Goal: Task Accomplishment & Management: Manage account settings

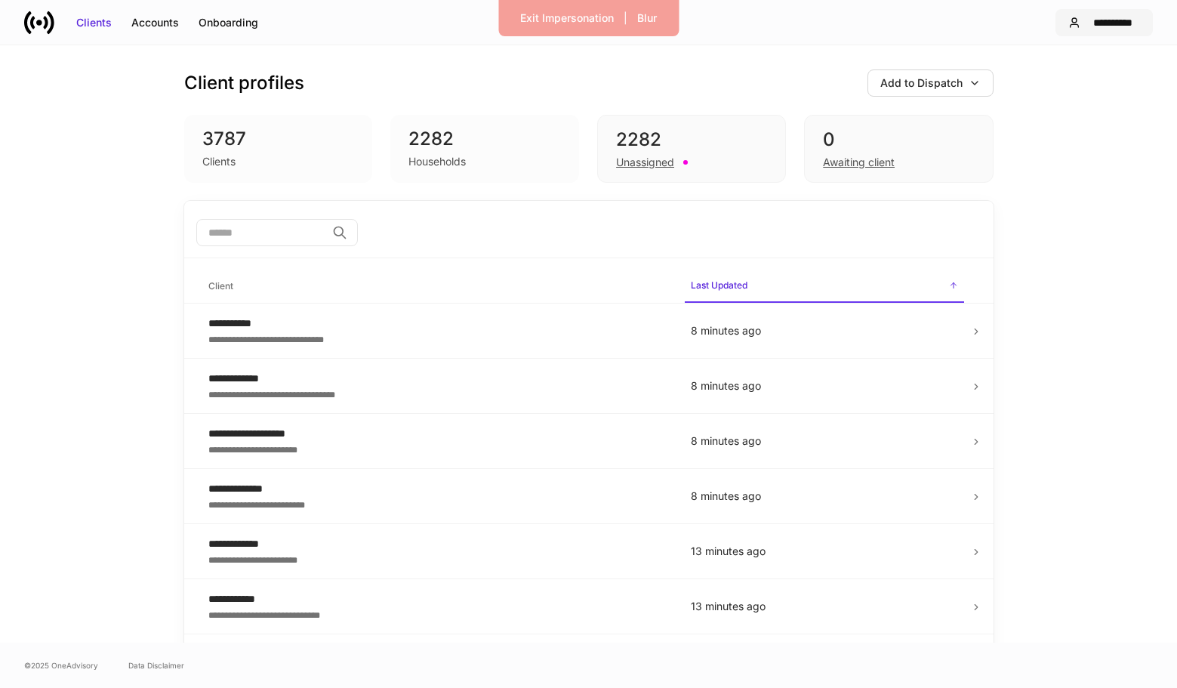
click at [1091, 21] on div "**********" at bounding box center [1114, 22] width 54 height 15
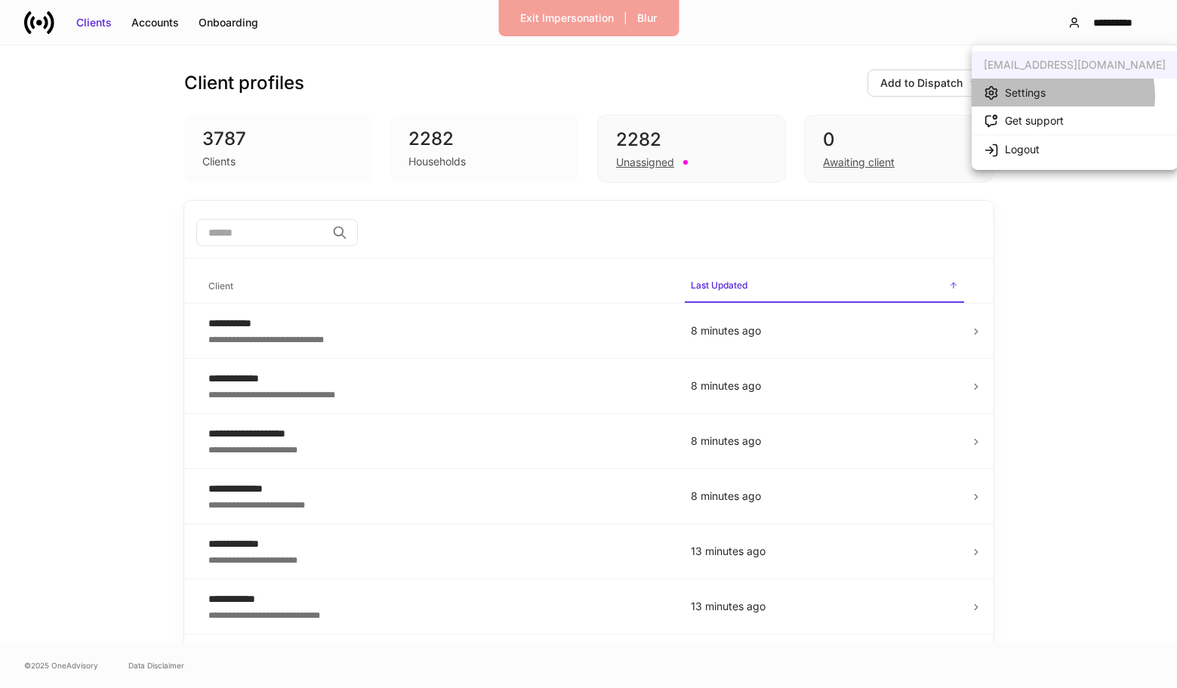
click at [1059, 96] on li "Settings" at bounding box center [1075, 93] width 206 height 28
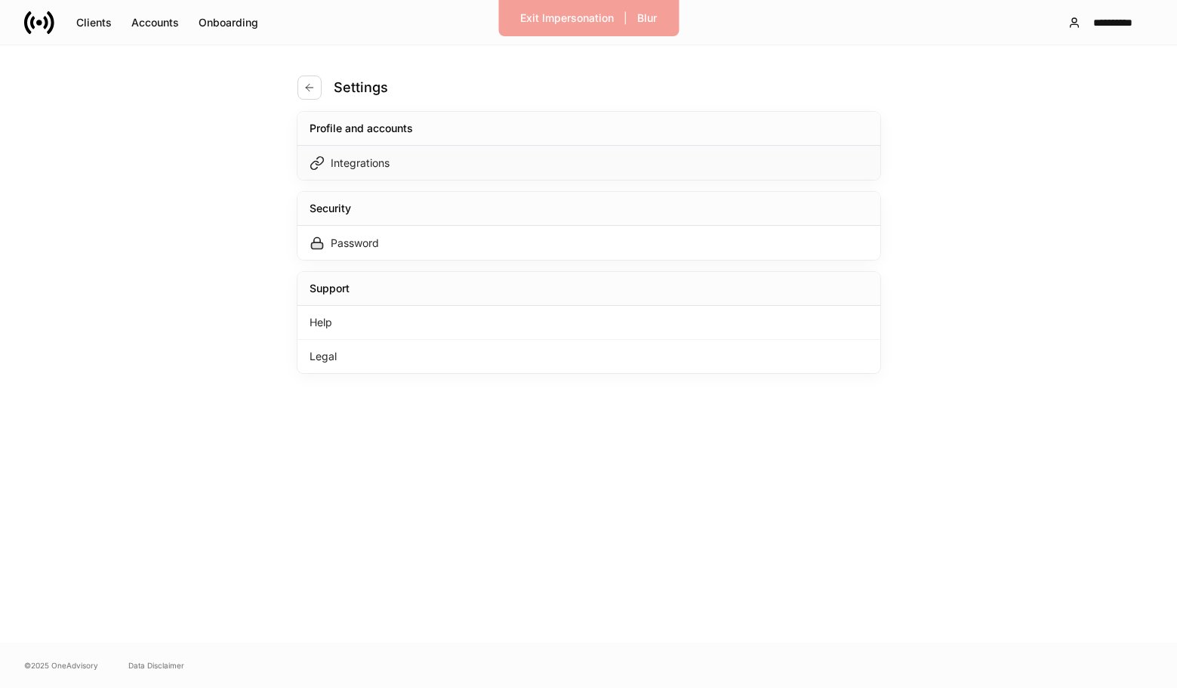
click at [570, 172] on div "Integrations" at bounding box center [589, 163] width 583 height 34
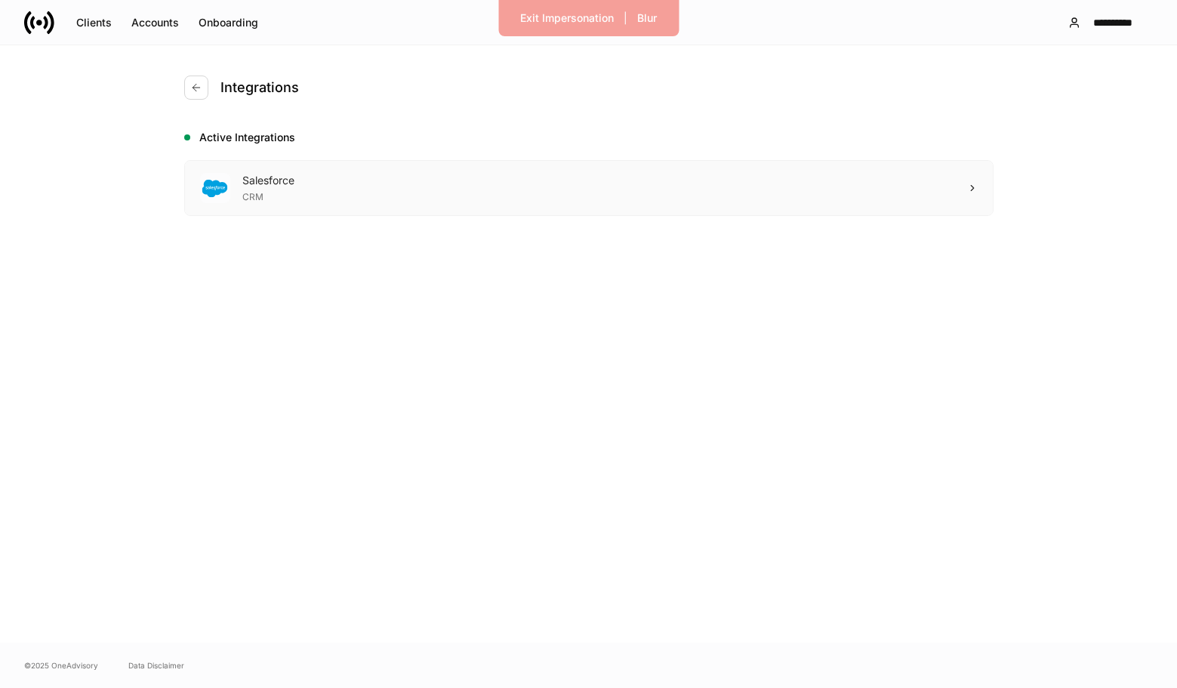
click at [708, 191] on div "Salesforce CRM" at bounding box center [589, 188] width 808 height 54
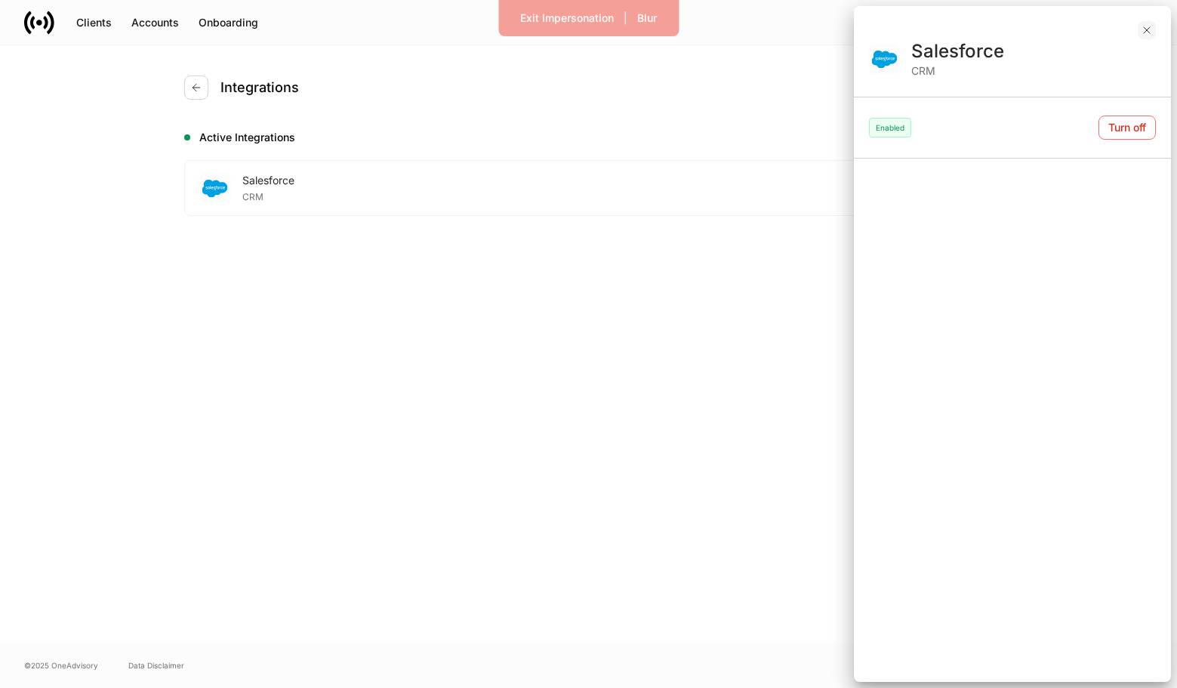
click at [1140, 22] on button "button" at bounding box center [1147, 30] width 18 height 18
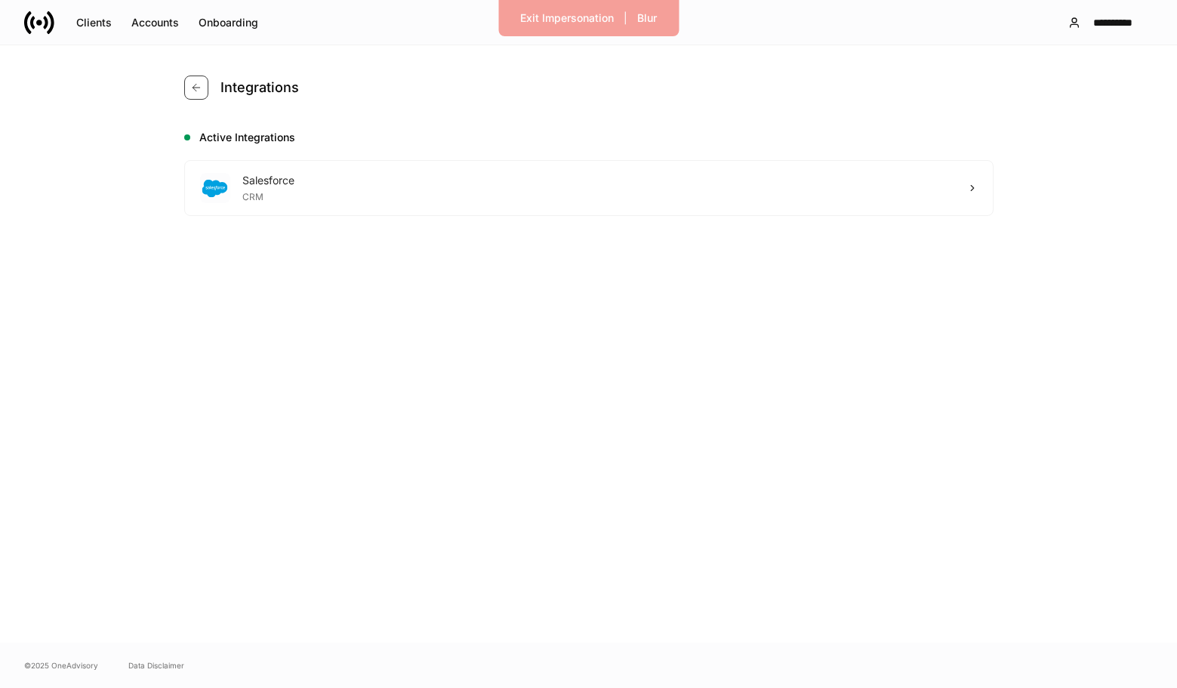
click at [187, 88] on button "button" at bounding box center [196, 88] width 24 height 24
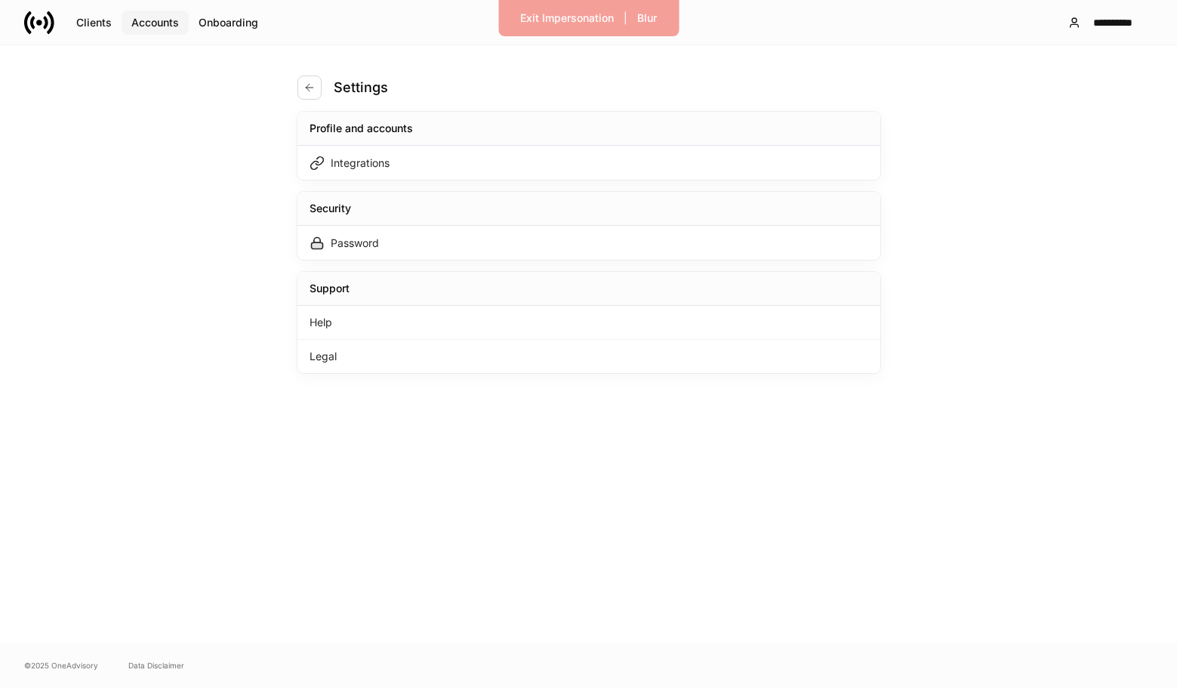
click at [175, 18] on div "Accounts" at bounding box center [155, 22] width 48 height 15
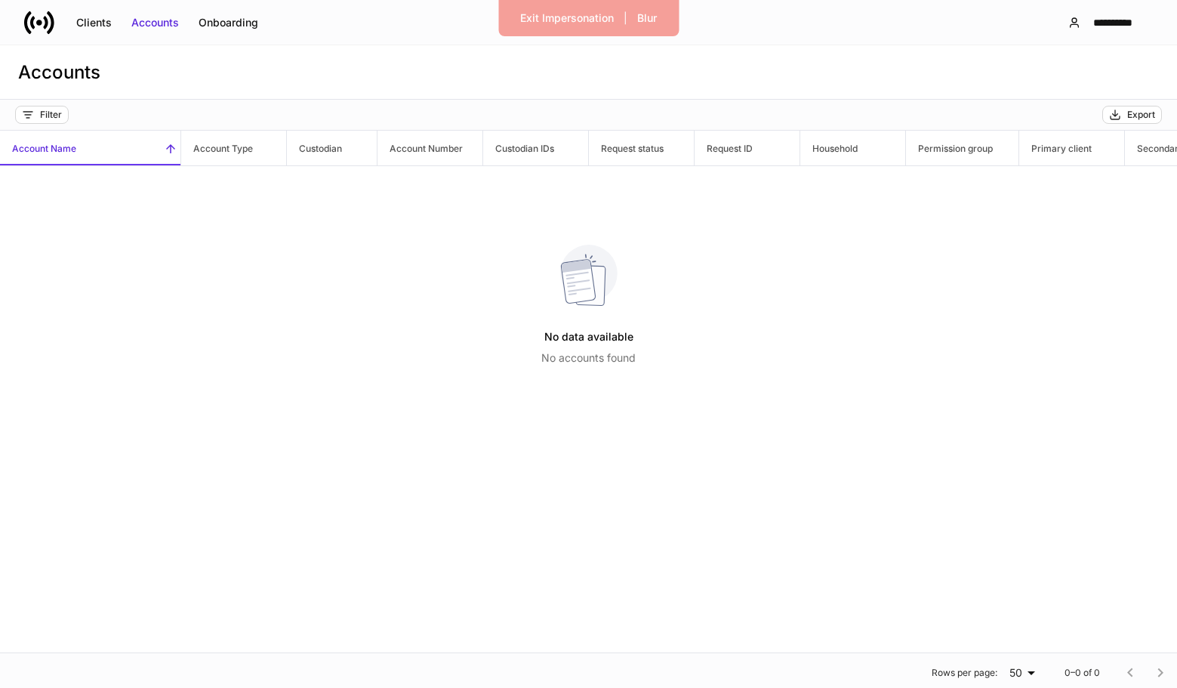
click at [220, 34] on div "Clients Accounts Onboarding" at bounding box center [146, 23] width 244 height 30
click at [227, 24] on div "Onboarding" at bounding box center [229, 22] width 60 height 15
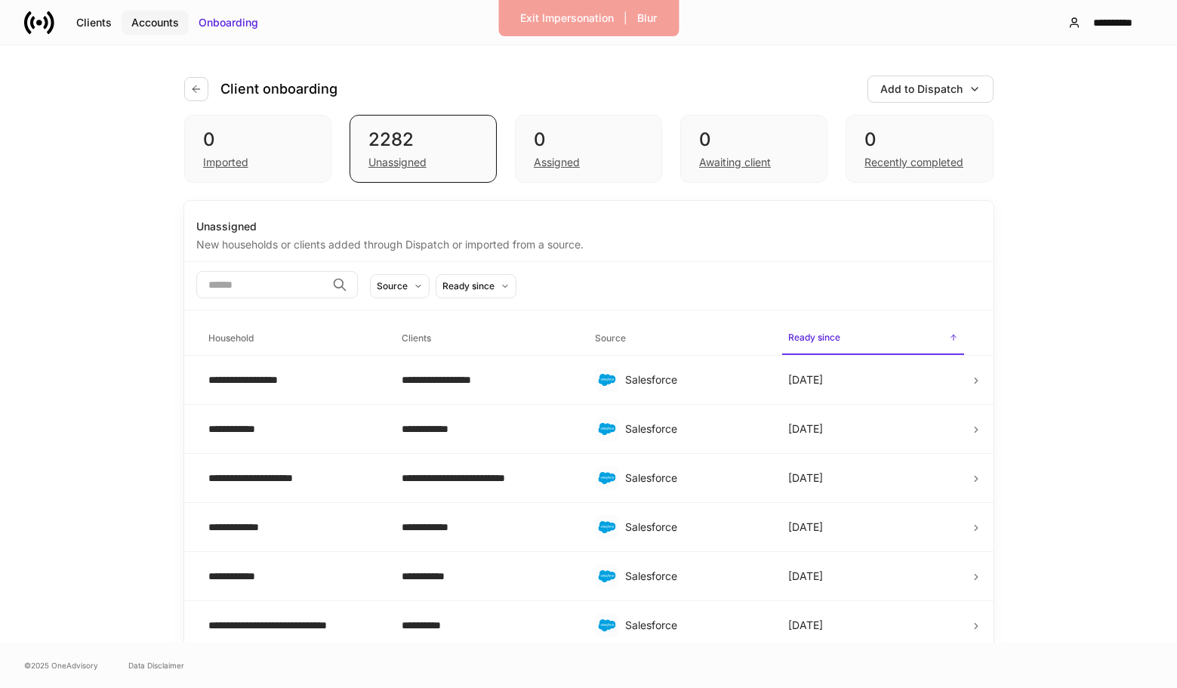
click at [171, 29] on div "Accounts" at bounding box center [155, 22] width 48 height 15
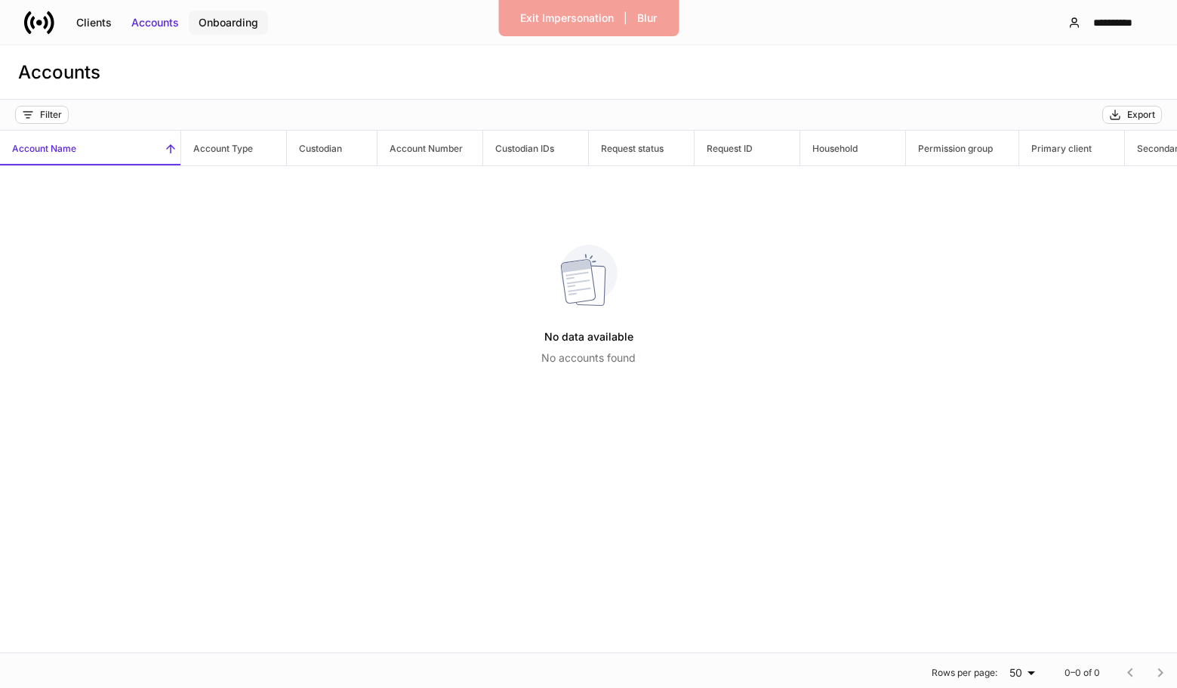
click at [251, 29] on button "Onboarding" at bounding box center [228, 23] width 79 height 24
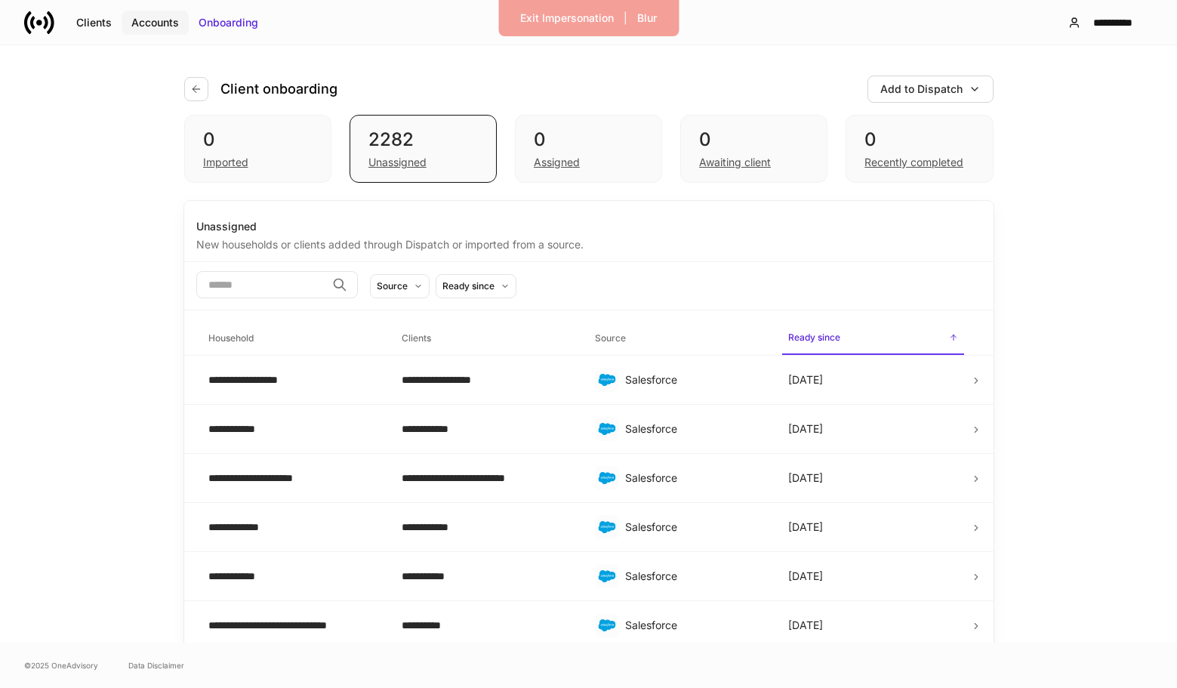
click at [160, 20] on div "Accounts" at bounding box center [155, 22] width 48 height 15
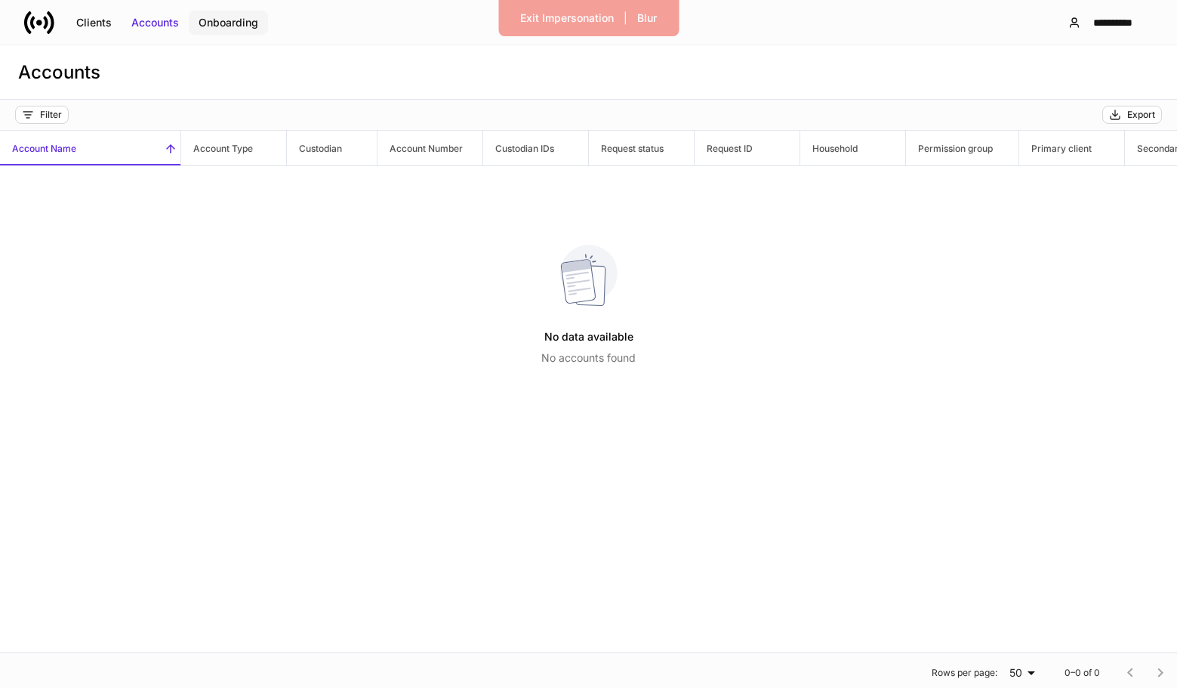
click at [224, 21] on div "Onboarding" at bounding box center [229, 22] width 60 height 15
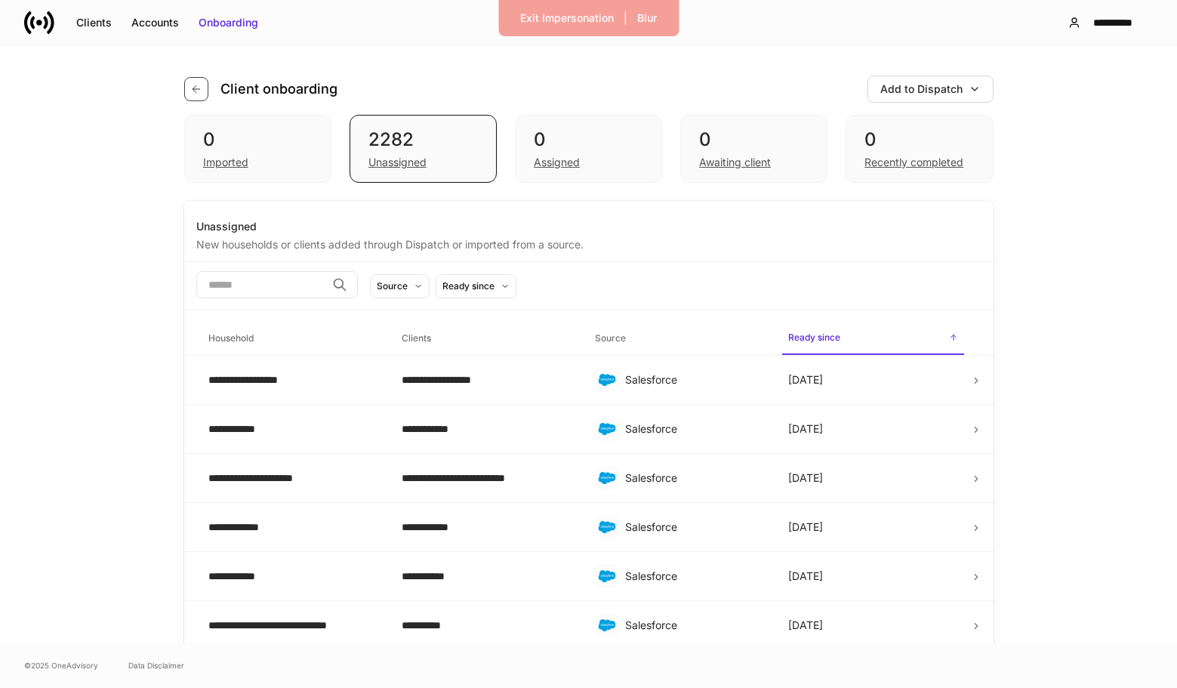
click at [201, 91] on icon "button" at bounding box center [196, 89] width 12 height 12
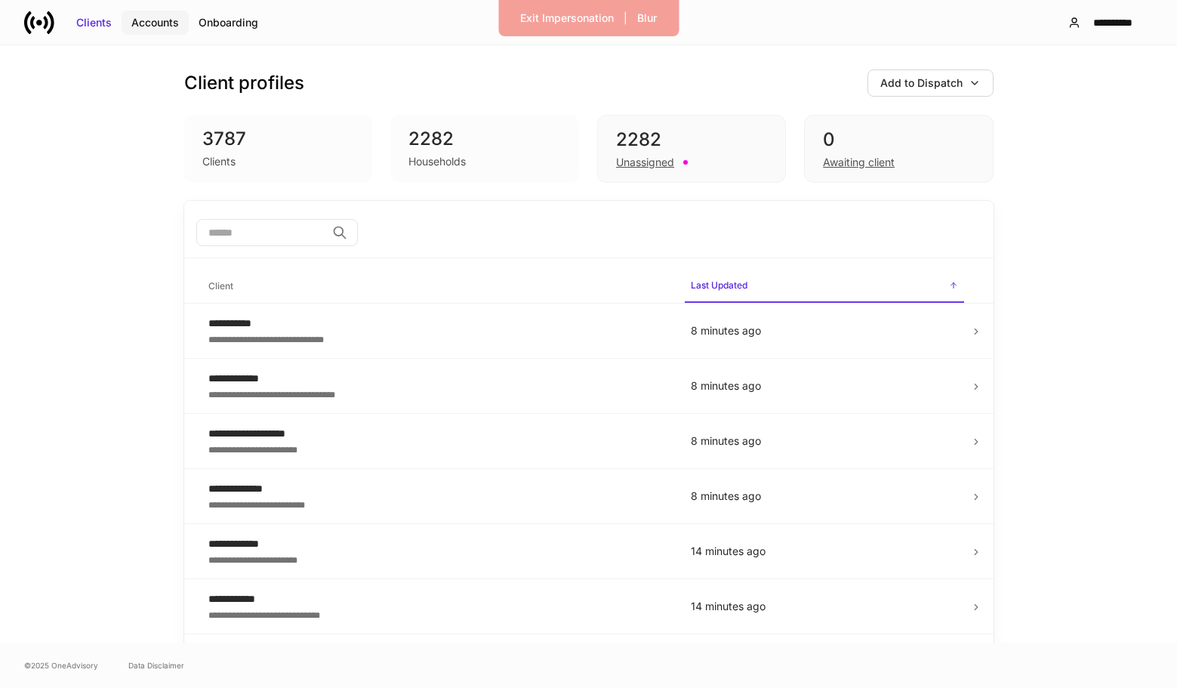
click at [147, 21] on div "Accounts" at bounding box center [155, 22] width 48 height 15
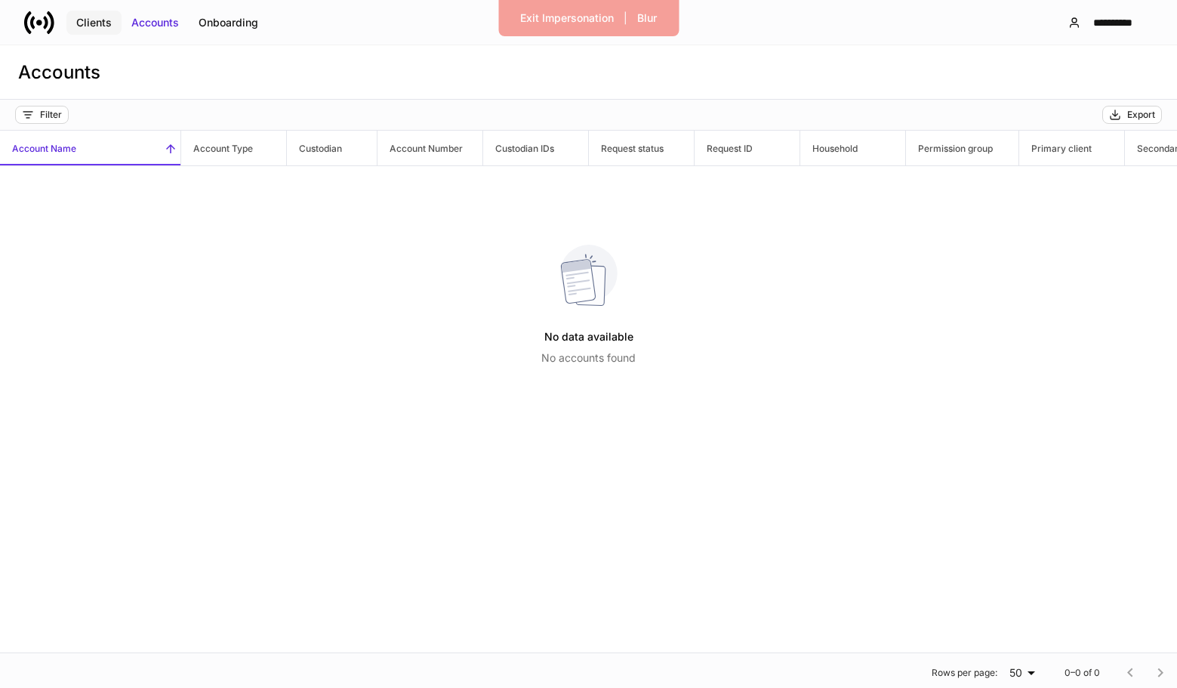
click at [109, 17] on div "Clients" at bounding box center [93, 22] width 35 height 15
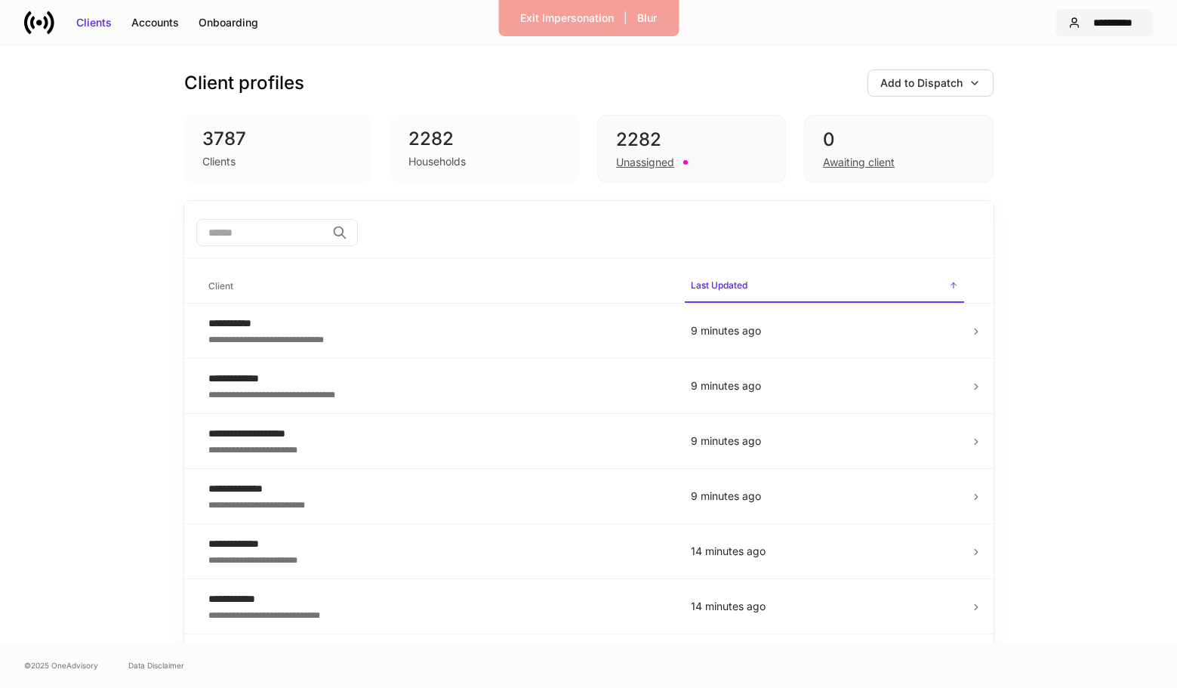
click at [1109, 22] on div "**********" at bounding box center [1114, 22] width 54 height 15
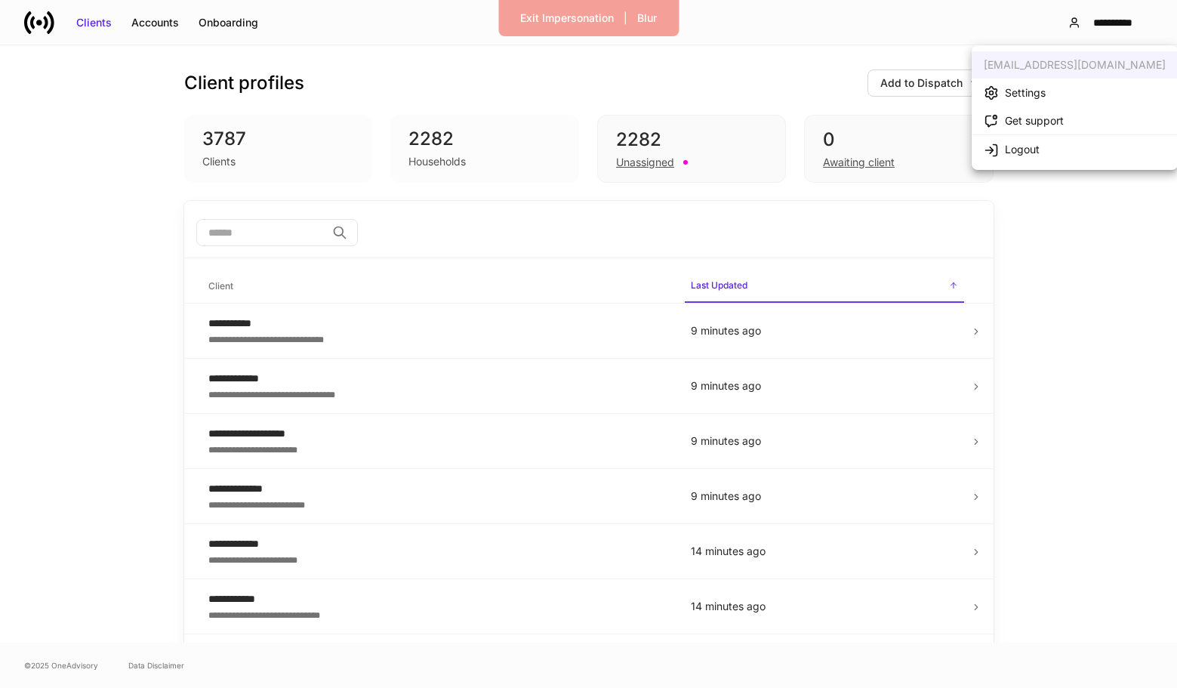
drag, startPoint x: 601, startPoint y: 21, endPoint x: 594, endPoint y: 69, distance: 48.1
click at [594, 69] on body "**********" at bounding box center [588, 344] width 1177 height 688
click at [594, 69] on div at bounding box center [588, 344] width 1177 height 688
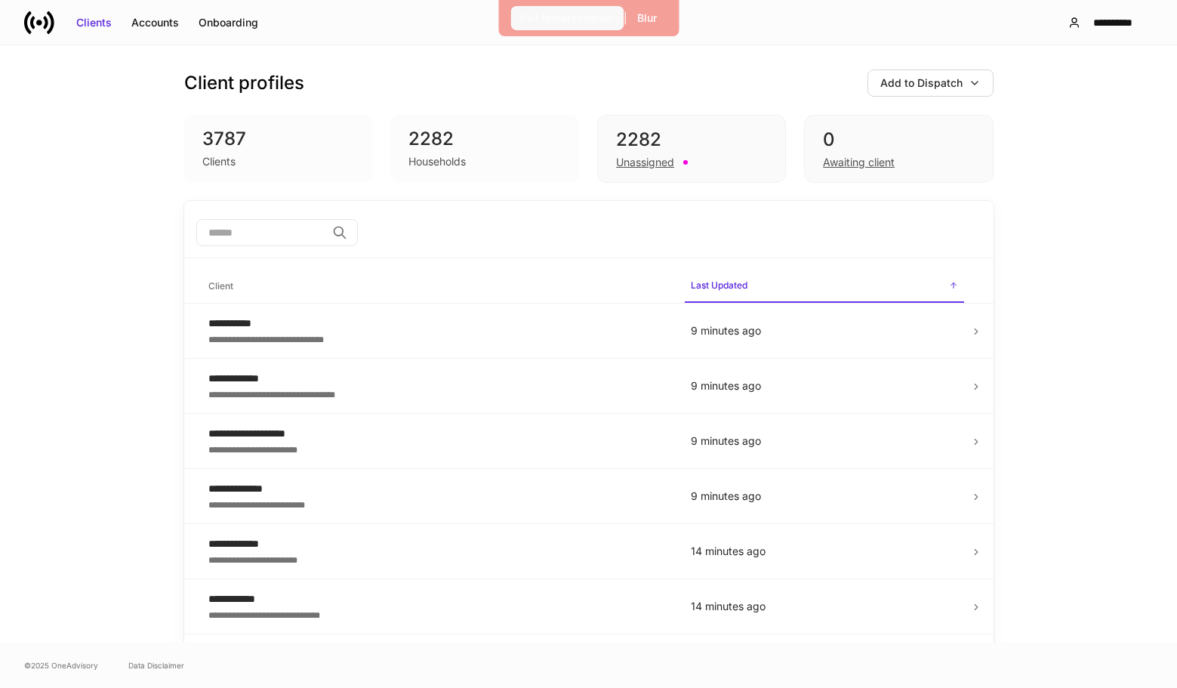
click at [567, 23] on div "Exit Impersonation" at bounding box center [567, 18] width 94 height 15
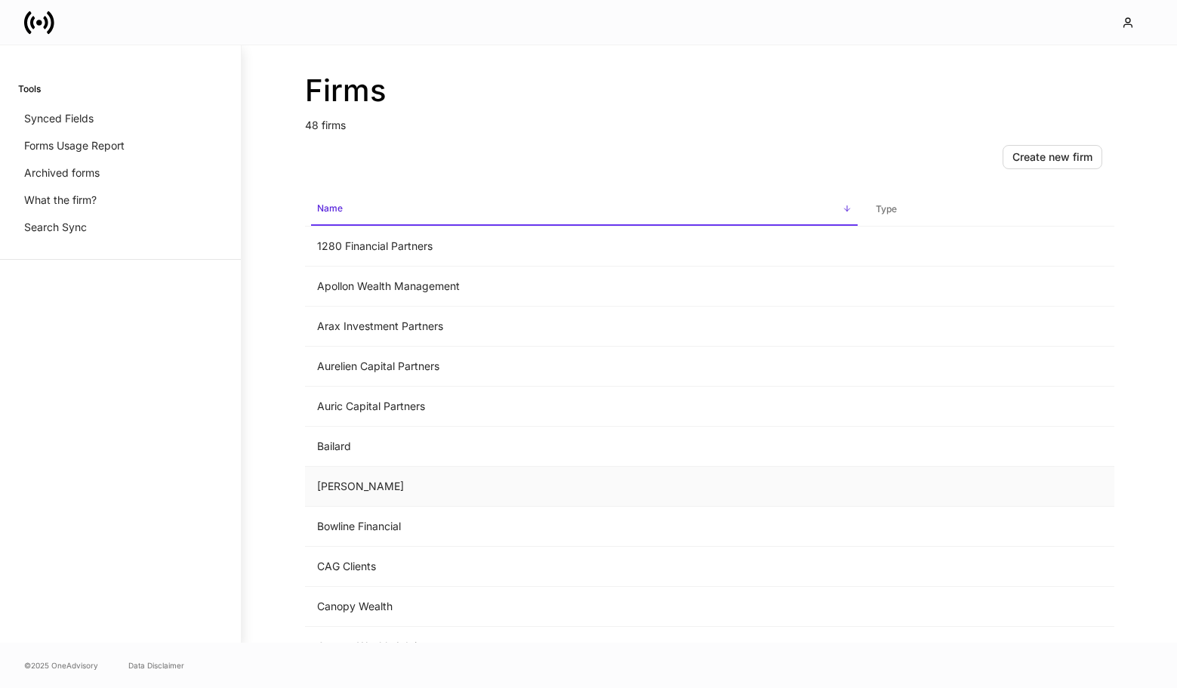
click at [398, 472] on td "[PERSON_NAME]" at bounding box center [584, 487] width 559 height 40
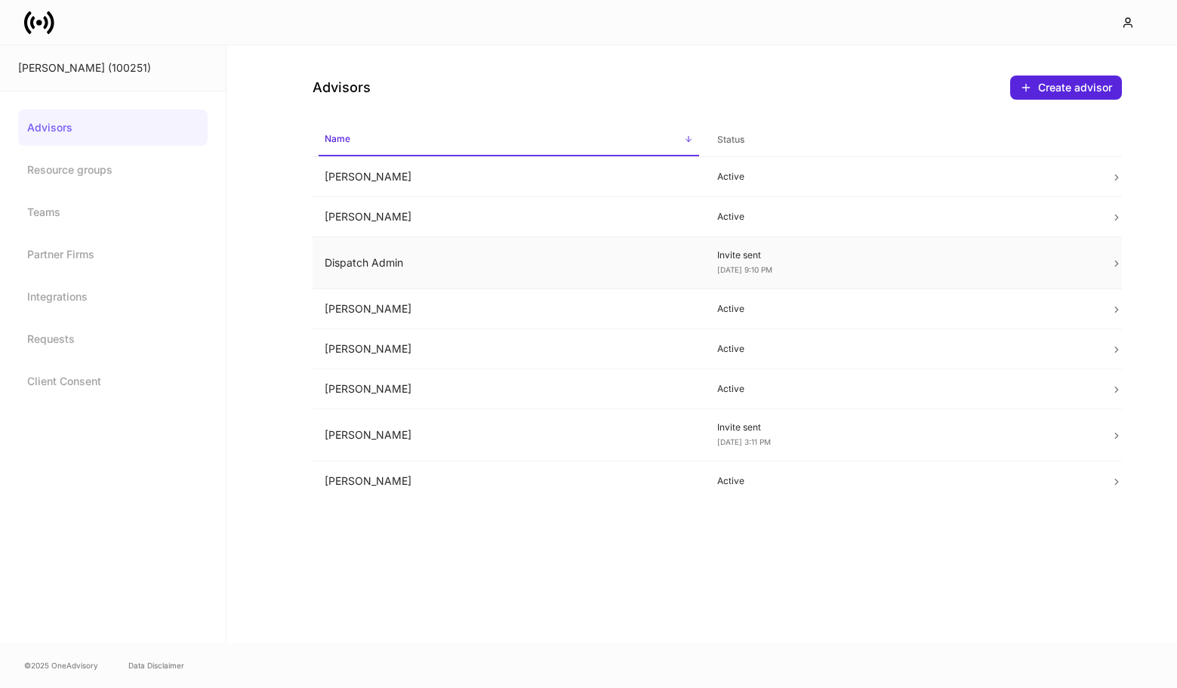
click at [634, 276] on td "Dispatch Admin" at bounding box center [509, 263] width 393 height 52
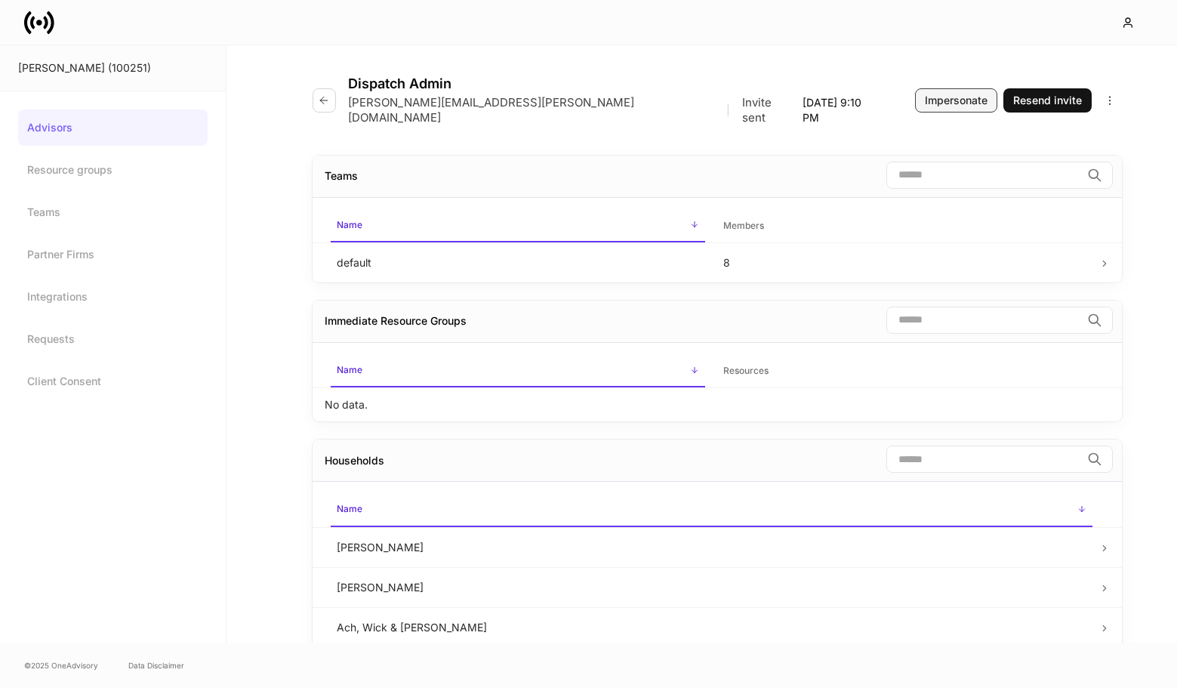
click at [943, 97] on div "Impersonate" at bounding box center [956, 100] width 63 height 15
